Goal: Check status: Check status

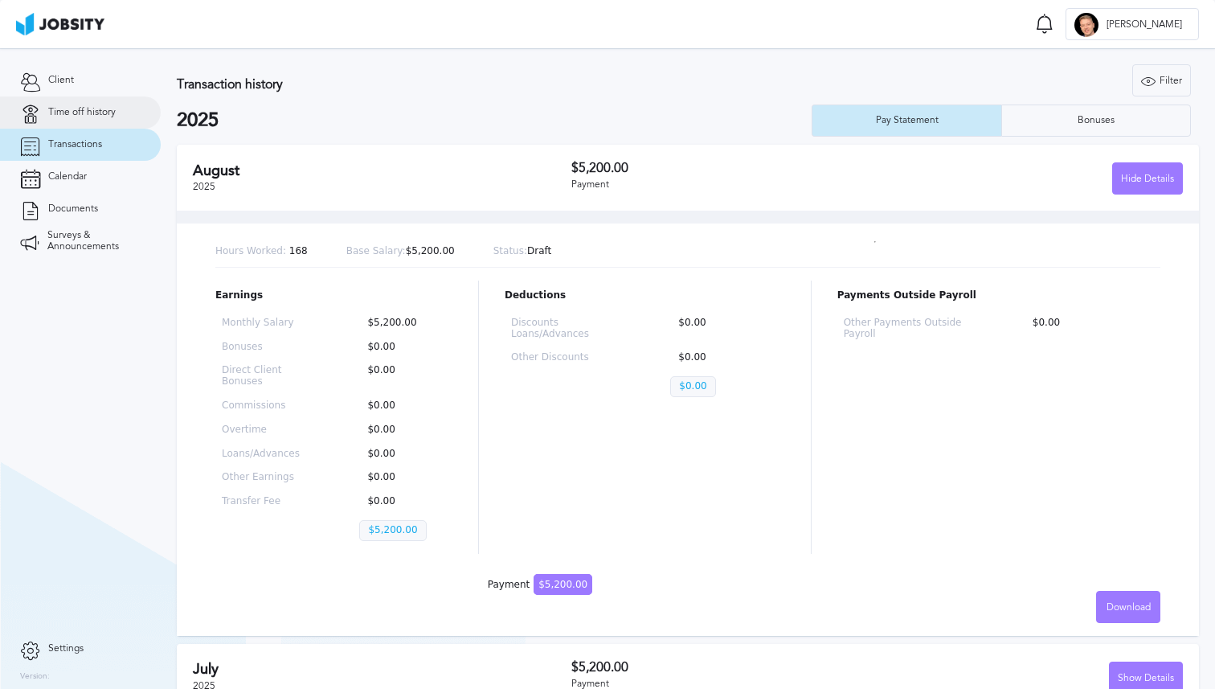
click at [118, 112] on link "Time off history" at bounding box center [80, 112] width 161 height 32
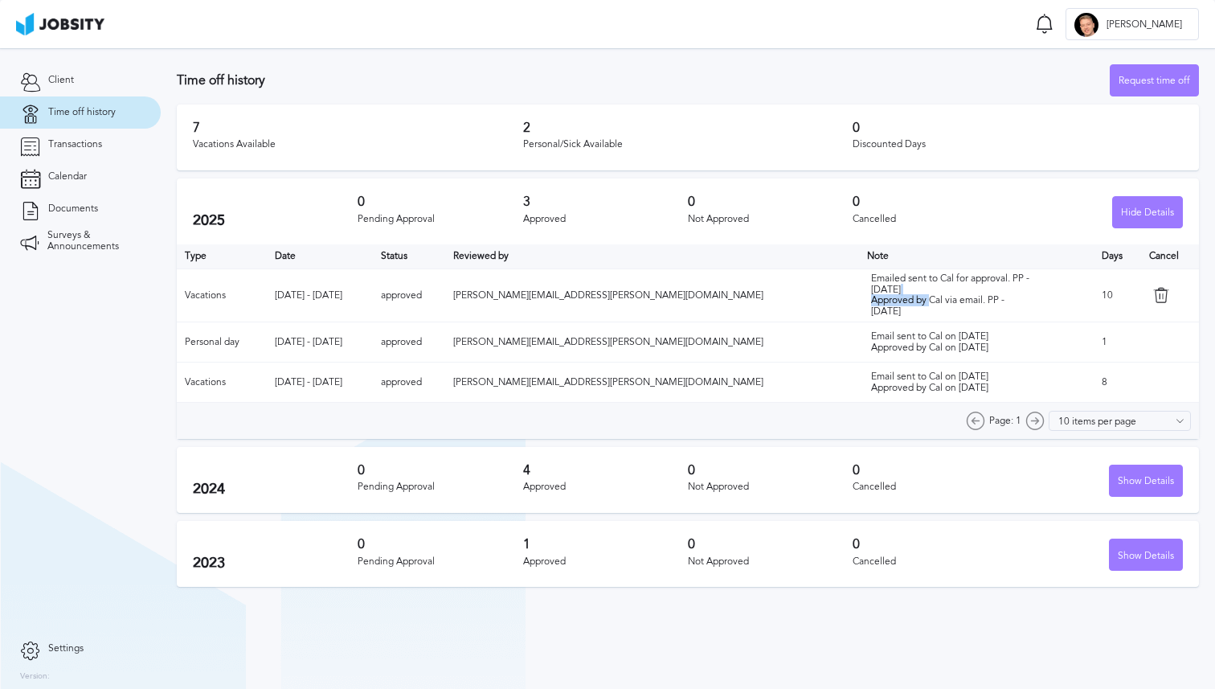
drag, startPoint x: 827, startPoint y: 295, endPoint x: 835, endPoint y: 301, distance: 9.8
click at [871, 301] on div "Emailed sent to Cal for approval. PP - [DATE] Approved by Cal via email. PP - […" at bounding box center [951, 295] width 161 height 44
drag, startPoint x: 835, startPoint y: 305, endPoint x: 828, endPoint y: 297, distance: 10.8
click at [871, 297] on div "Emailed sent to Cal for approval. PP - [DATE] Approved by Cal via email. PP - […" at bounding box center [951, 295] width 161 height 44
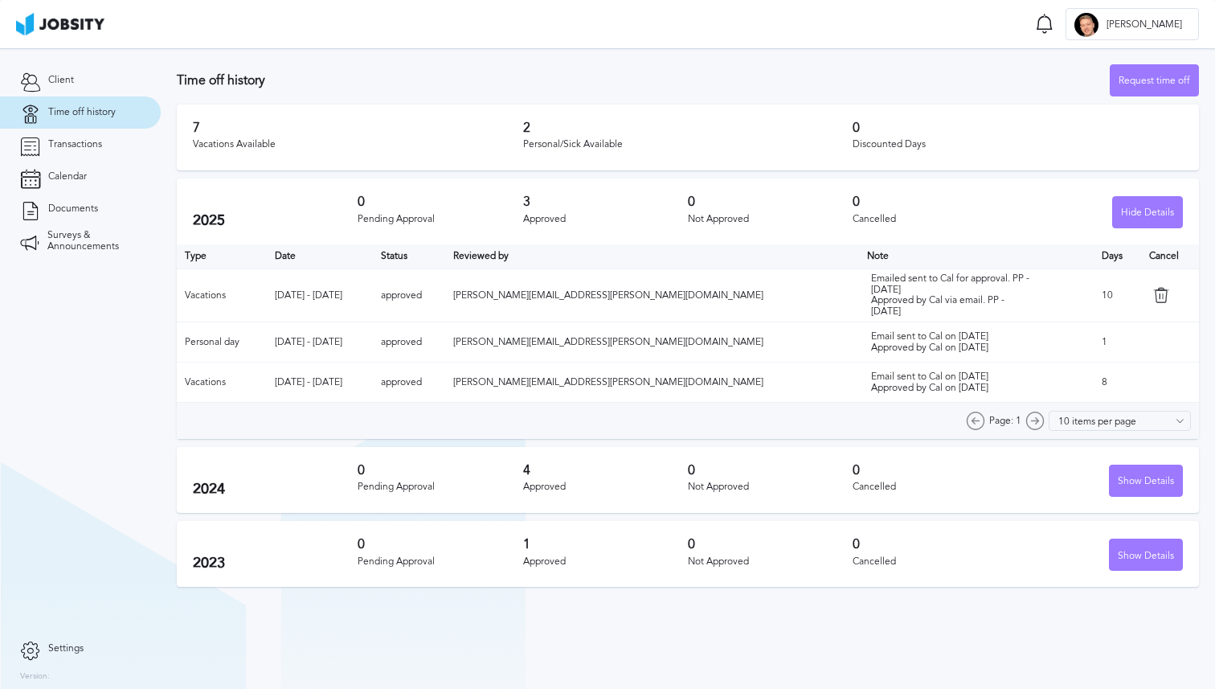
drag, startPoint x: 828, startPoint y: 297, endPoint x: 804, endPoint y: 296, distance: 24.2
click at [871, 297] on div "Emailed sent to Cal for approval. PP - [DATE] Approved by Cal via email. PP - […" at bounding box center [951, 295] width 161 height 44
drag, startPoint x: 805, startPoint y: 297, endPoint x: 835, endPoint y: 307, distance: 32.3
click at [871, 307] on div "Emailed sent to Cal for approval. PP - [DATE] Approved by Cal via email. PP - […" at bounding box center [951, 295] width 161 height 44
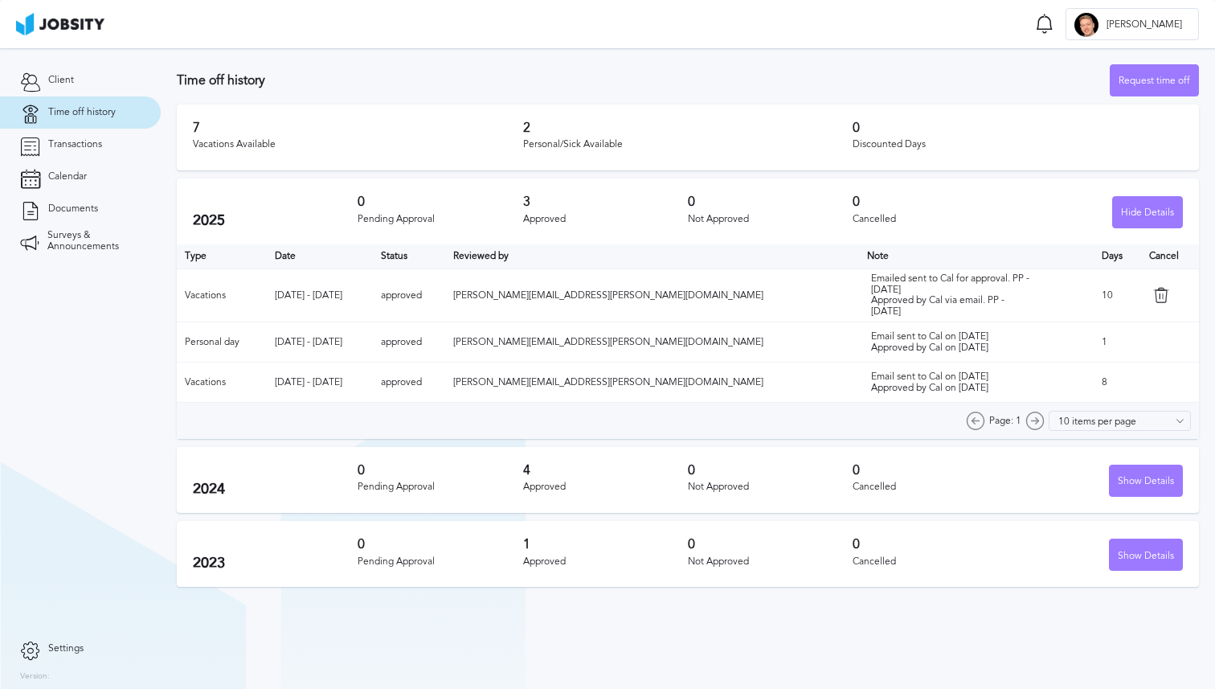
drag, startPoint x: 835, startPoint y: 307, endPoint x: 828, endPoint y: 303, distance: 8.3
click at [871, 303] on div "Emailed sent to Cal for approval. PP - [DATE] Approved by Cal via email. PP - […" at bounding box center [951, 295] width 161 height 44
click at [871, 309] on div "Emailed sent to Cal for approval. PP - [DATE] Approved by Cal via email. PP - […" at bounding box center [951, 295] width 161 height 44
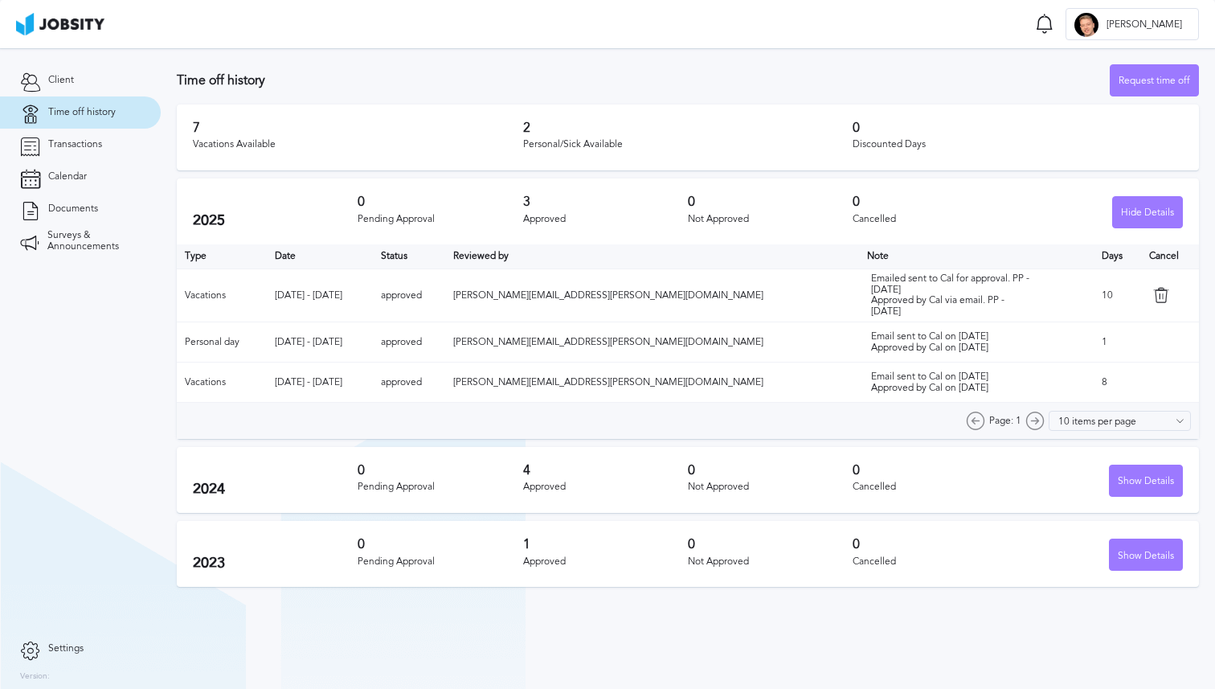
click at [871, 303] on div "Emailed sent to Cal for approval. PP - [DATE] Approved by Cal via email. PP - […" at bounding box center [951, 295] width 161 height 44
click at [871, 302] on div "Emailed sent to Cal for approval. PP - [DATE] Approved by Cal via email. PP - […" at bounding box center [951, 295] width 161 height 44
drag, startPoint x: 780, startPoint y: 277, endPoint x: 838, endPoint y: 316, distance: 70.7
click at [859, 316] on td "Emailed sent to Cal for approval. PP - [DATE] Approved by Cal via email. PP - […" at bounding box center [976, 294] width 235 height 53
click at [871, 316] on div "Emailed sent to Cal for approval. PP - [DATE] Approved by Cal via email. PP - […" at bounding box center [951, 295] width 161 height 44
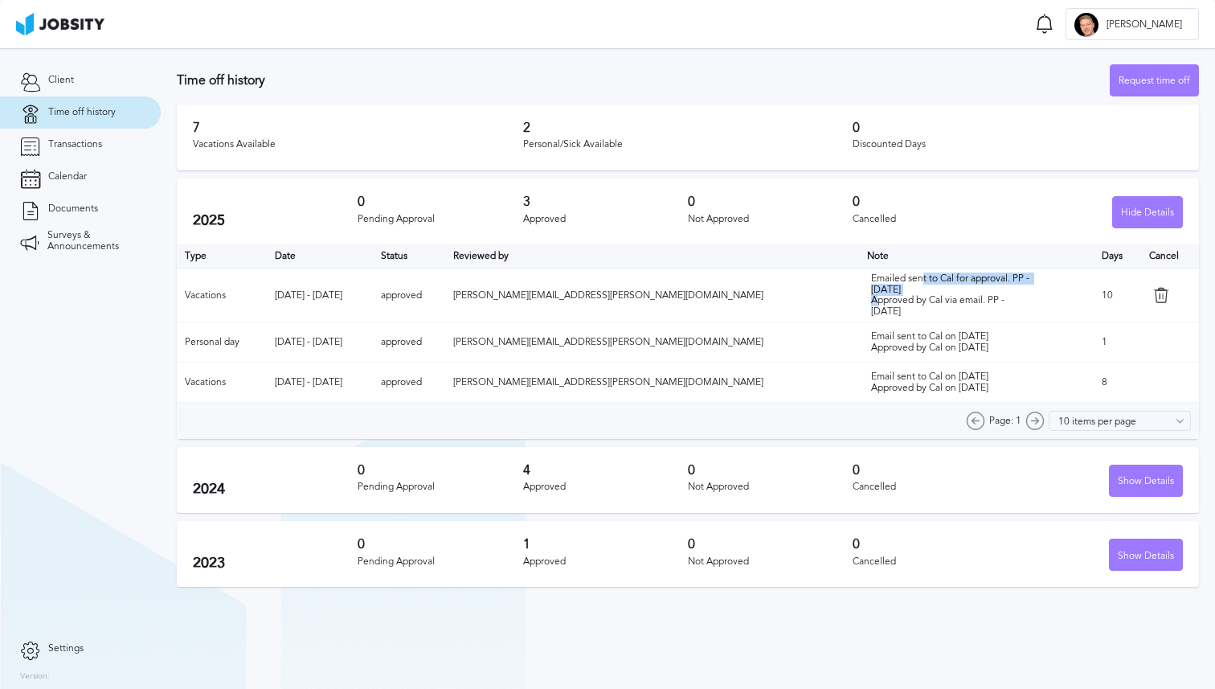
drag, startPoint x: 837, startPoint y: 277, endPoint x: 840, endPoint y: 285, distance: 8.7
click at [871, 285] on div "Emailed sent to Cal for approval. PP - [DATE] Approved by Cal via email. PP - […" at bounding box center [951, 295] width 161 height 44
click at [871, 277] on div "Emailed sent to Cal for approval. PP - [DATE] Approved by Cal via email. PP - […" at bounding box center [951, 295] width 161 height 44
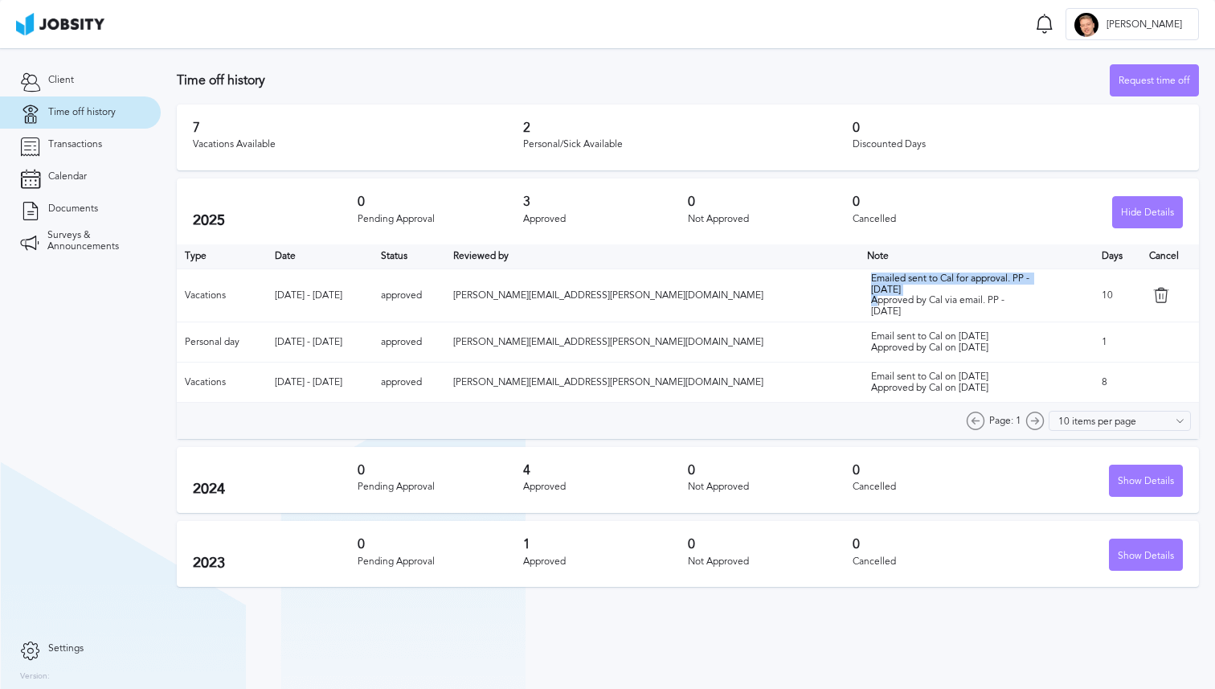
click at [871, 285] on div "Emailed sent to Cal for approval. PP - [DATE] Approved by Cal via email. PP - […" at bounding box center [951, 295] width 161 height 44
drag, startPoint x: 849, startPoint y: 285, endPoint x: 787, endPoint y: 272, distance: 63.1
click at [871, 273] on div "Emailed sent to Cal for approval. PP - [DATE] Approved by Cal via email. PP - […" at bounding box center [951, 295] width 161 height 44
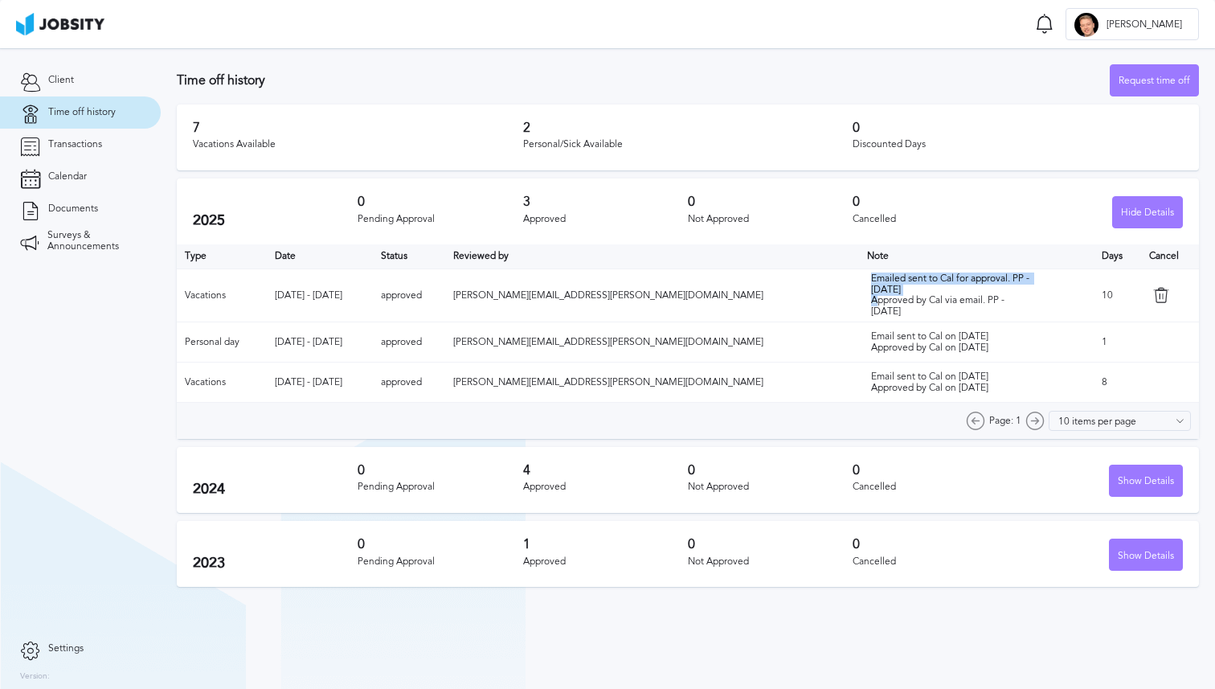
drag, startPoint x: 813, startPoint y: 317, endPoint x: 806, endPoint y: 303, distance: 16.2
click at [871, 303] on div "Emailed sent to Cal for approval. PP - [DATE] Approved by Cal via email. PP - […" at bounding box center [951, 295] width 161 height 44
